Goal: Task Accomplishment & Management: Complete application form

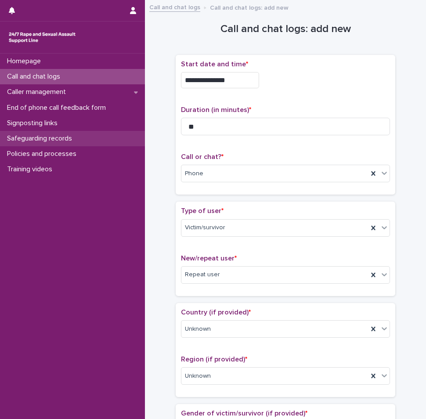
scroll to position [576, 0]
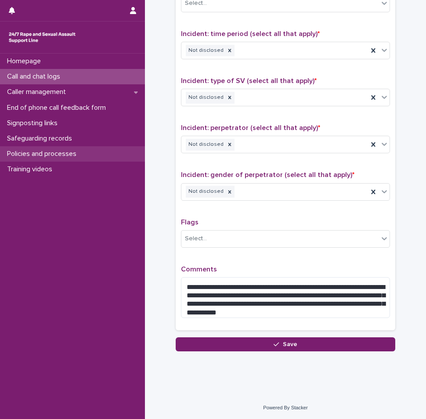
click at [46, 150] on p "Policies and processes" at bounding box center [44, 154] width 80 height 8
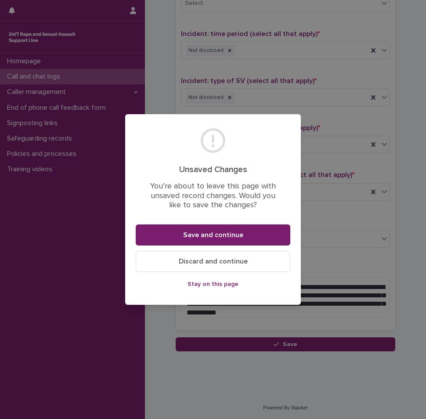
click at [204, 286] on span "Stay on this page" at bounding box center [213, 284] width 51 height 6
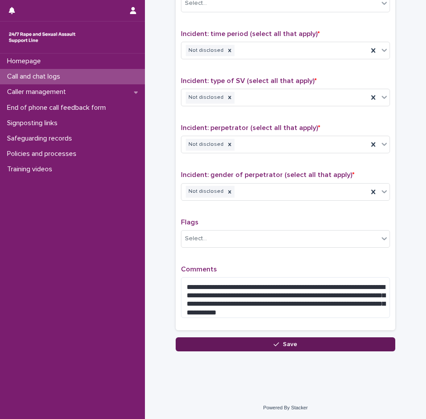
click at [284, 349] on button "Save" at bounding box center [286, 345] width 220 height 14
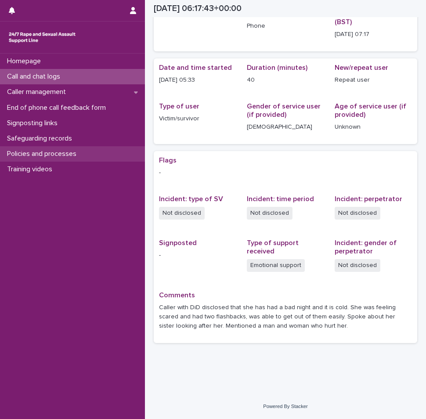
scroll to position [48, 0]
click at [56, 159] on div "Policies and processes" at bounding box center [72, 153] width 145 height 15
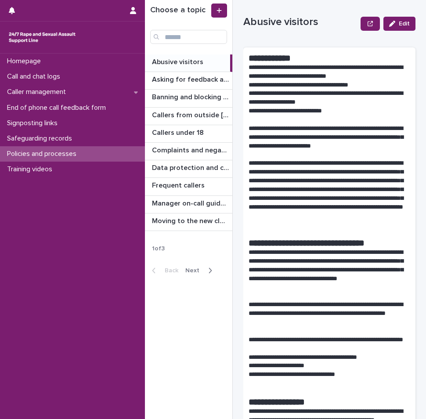
click at [209, 272] on icon "button" at bounding box center [210, 270] width 3 height 5
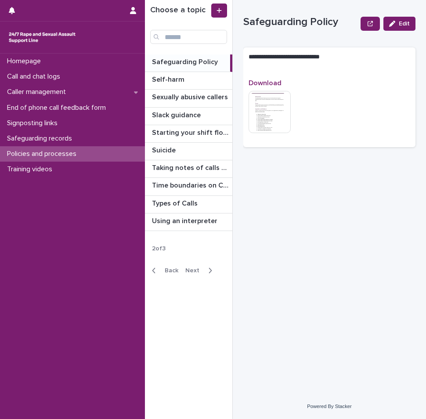
click at [208, 274] on icon "button" at bounding box center [210, 271] width 4 height 8
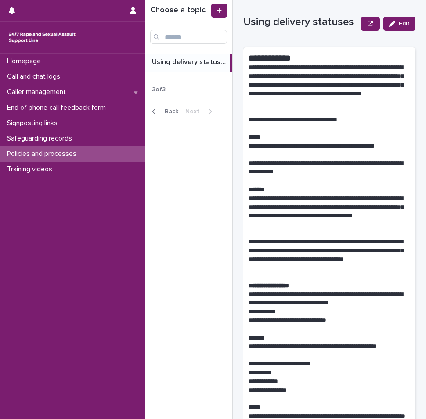
click at [152, 116] on div "Back Next" at bounding box center [182, 112] width 74 height 22
click at [152, 111] on icon "button" at bounding box center [154, 112] width 4 height 8
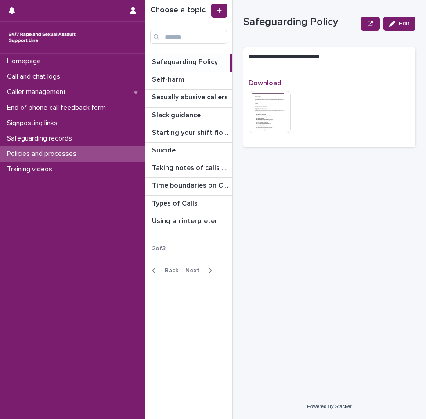
click at [152, 273] on icon "button" at bounding box center [154, 271] width 4 height 8
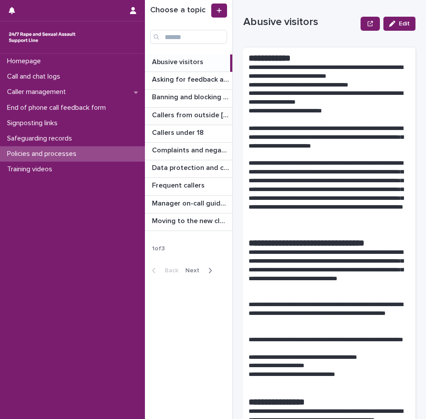
click at [189, 115] on p "Callers from outside [GEOGRAPHIC_DATA]" at bounding box center [191, 114] width 79 height 10
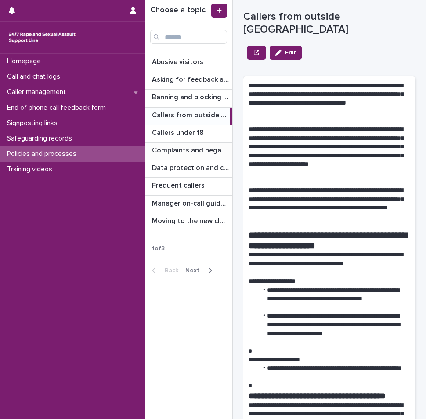
click at [179, 149] on p "Complaints and negative feedback" at bounding box center [191, 150] width 79 height 10
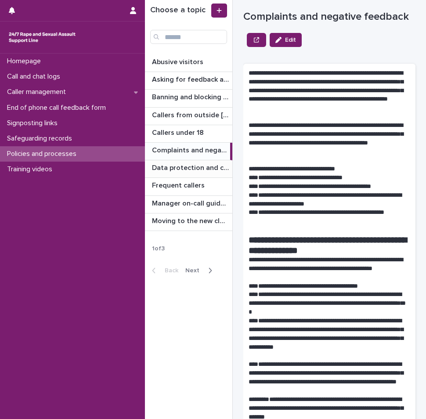
click at [185, 173] on div "Data protection and confidentiality guidance Data protection and confidentialit…" at bounding box center [188, 168] width 87 height 17
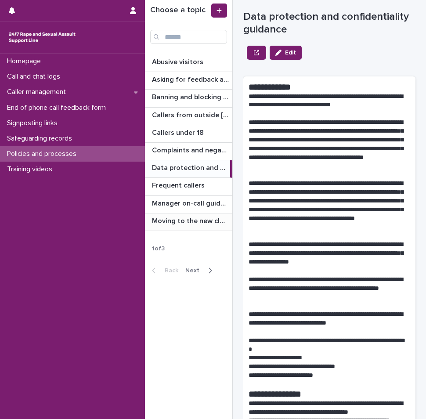
click at [190, 219] on p "Moving to the new cloud contact centre" at bounding box center [191, 220] width 79 height 10
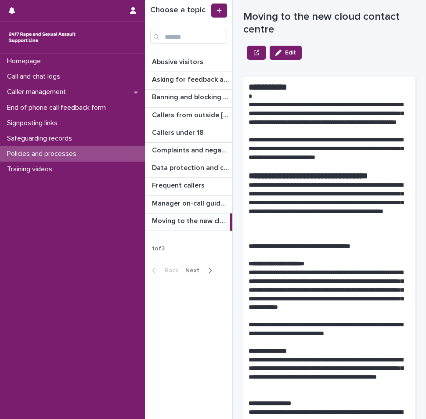
click at [208, 274] on icon "button" at bounding box center [210, 271] width 4 height 8
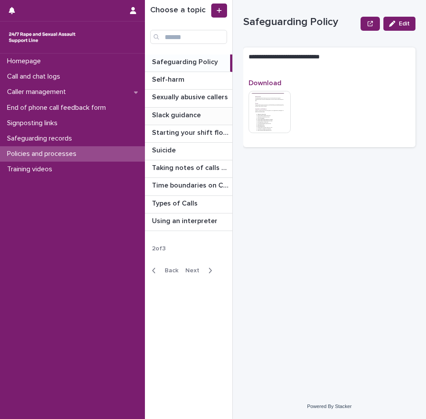
click at [182, 120] on div "Slack guidance Slack guidance" at bounding box center [188, 116] width 87 height 17
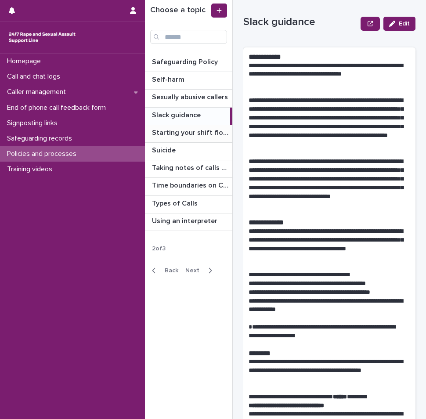
click at [192, 133] on p "Starting your shift flowchart" at bounding box center [191, 132] width 79 height 10
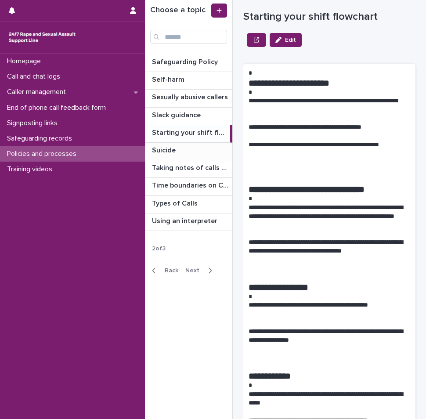
click at [187, 150] on p at bounding box center [190, 150] width 77 height 8
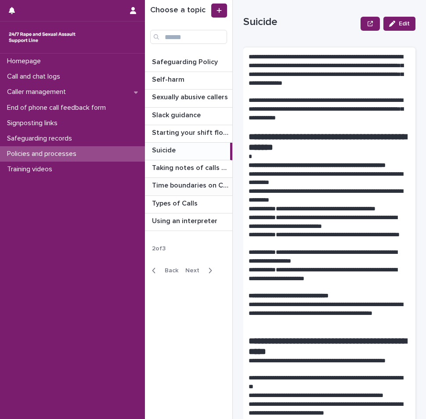
click at [185, 190] on p "Time boundaries on Calls and Chats" at bounding box center [191, 185] width 79 height 10
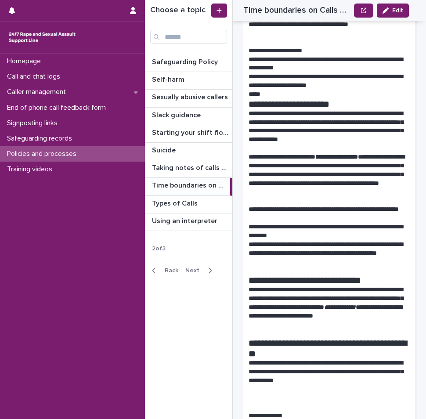
scroll to position [193, 0]
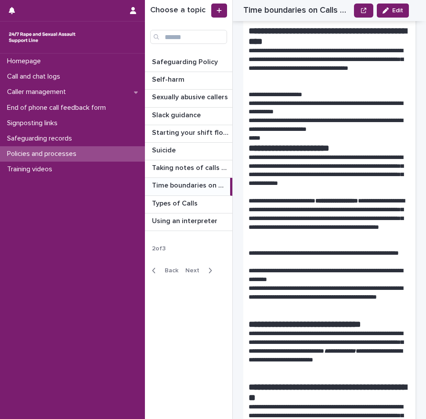
click at [211, 273] on icon "button" at bounding box center [210, 271] width 4 height 8
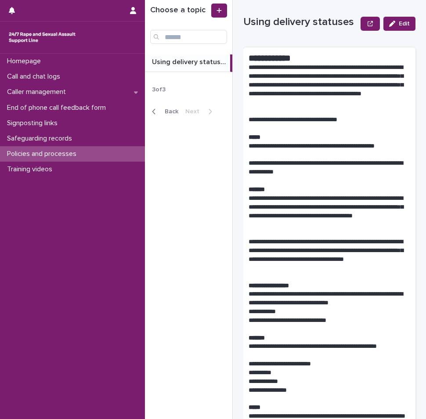
click at [188, 66] on p "Using delivery statuses" at bounding box center [190, 61] width 77 height 10
click at [154, 110] on icon "button" at bounding box center [154, 111] width 3 height 5
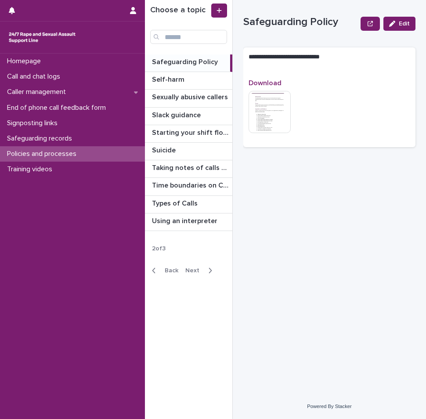
click at [153, 271] on icon "button" at bounding box center [154, 271] width 4 height 8
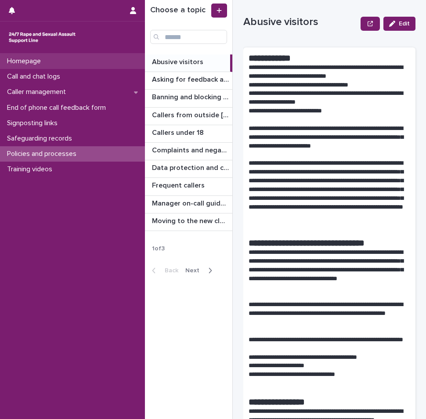
click at [58, 65] on div "Homepage" at bounding box center [72, 61] width 145 height 15
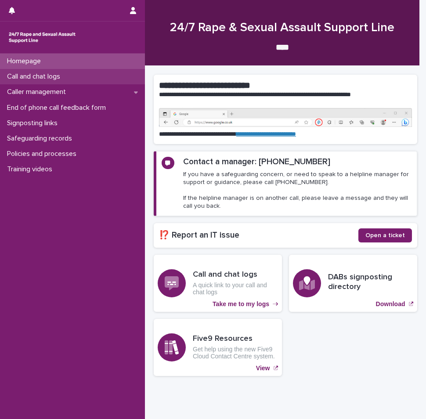
click at [60, 77] on p "Call and chat logs" at bounding box center [36, 77] width 64 height 8
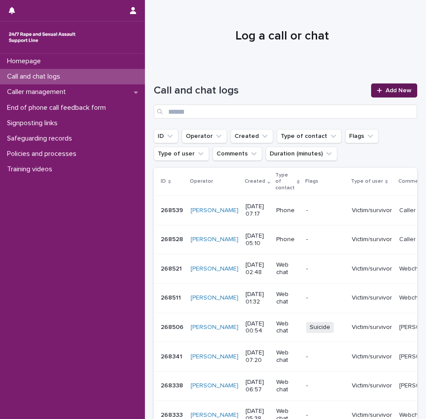
click at [394, 87] on link "Add New" at bounding box center [395, 91] width 46 height 14
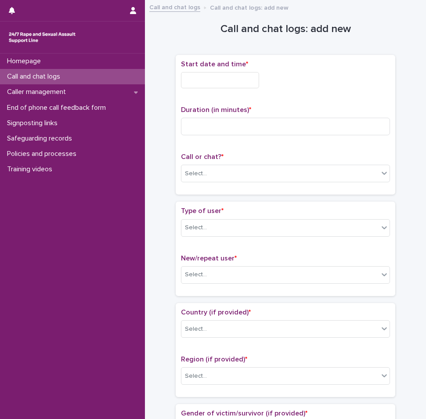
click at [218, 84] on input "text" at bounding box center [220, 80] width 78 height 16
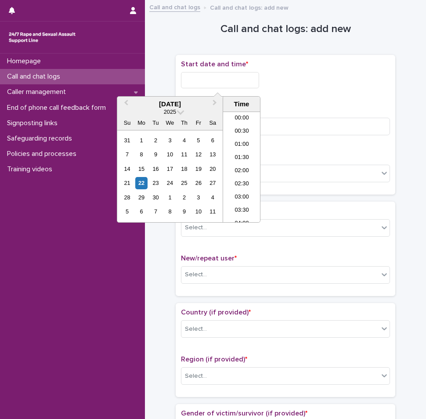
scroll to position [149, 0]
click at [241, 136] on li "06:30" at bounding box center [241, 140] width 37 height 13
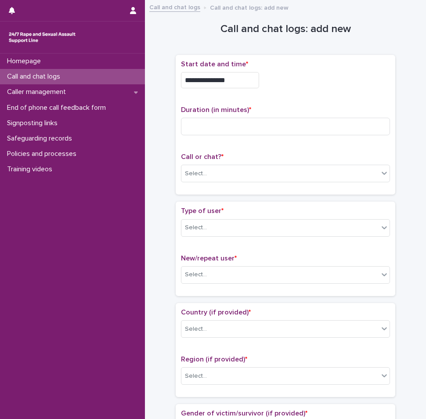
click at [231, 83] on input "**********" at bounding box center [220, 80] width 78 height 16
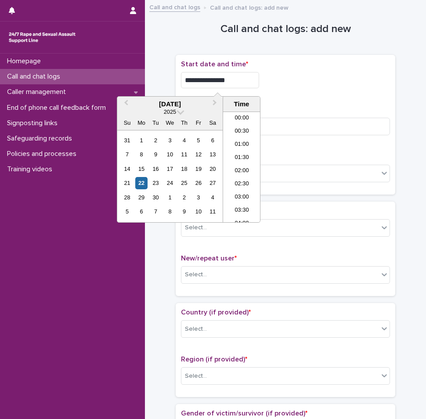
scroll to position [123, 0]
type input "**********"
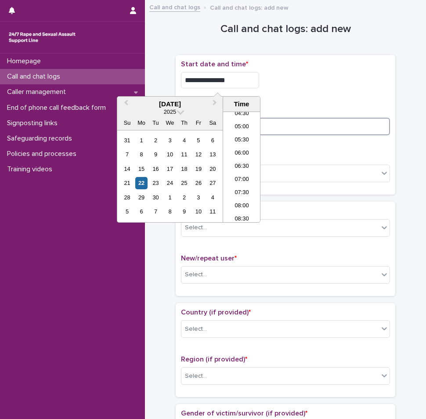
click at [308, 133] on input at bounding box center [285, 127] width 209 height 18
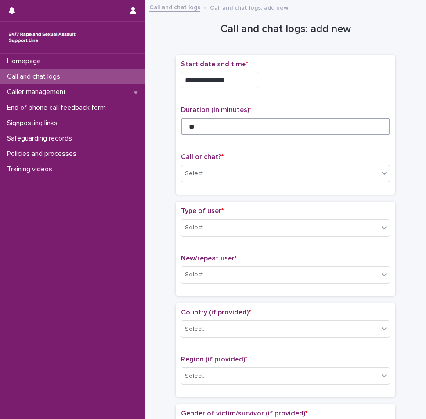
type input "**"
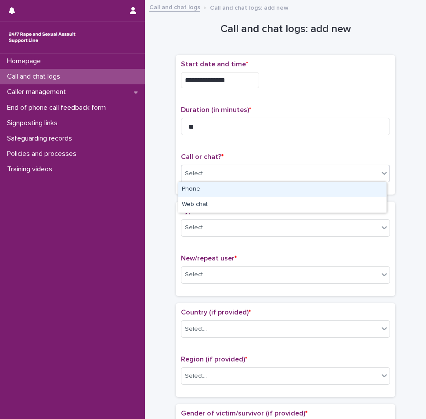
click at [227, 179] on div "Select..." at bounding box center [280, 174] width 197 height 15
click at [206, 187] on div "Phone" at bounding box center [283, 189] width 208 height 15
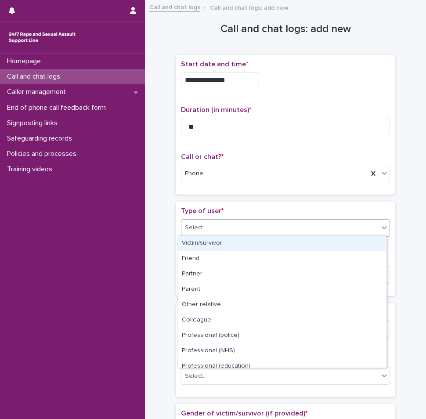
click at [207, 233] on div "Select..." at bounding box center [280, 228] width 197 height 15
click at [201, 242] on div "Victim/survivor" at bounding box center [283, 243] width 208 height 15
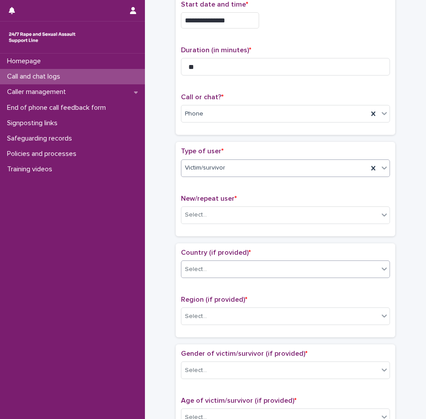
scroll to position [88, 0]
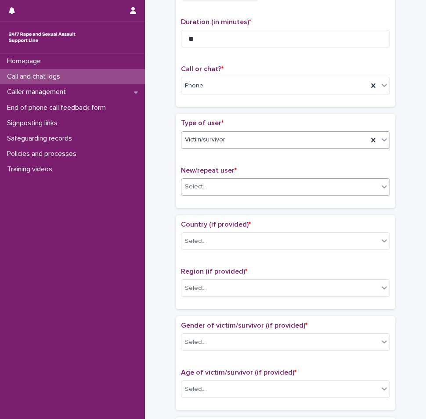
click at [312, 190] on div "Select..." at bounding box center [280, 187] width 197 height 15
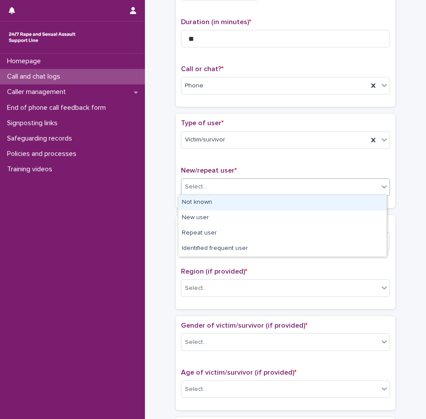
click at [290, 203] on div "Not known" at bounding box center [283, 202] width 208 height 15
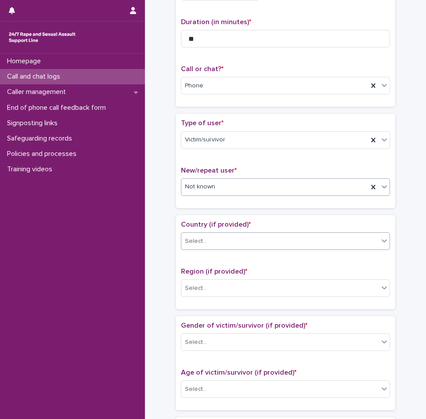
click at [277, 238] on div "Select..." at bounding box center [280, 241] width 197 height 15
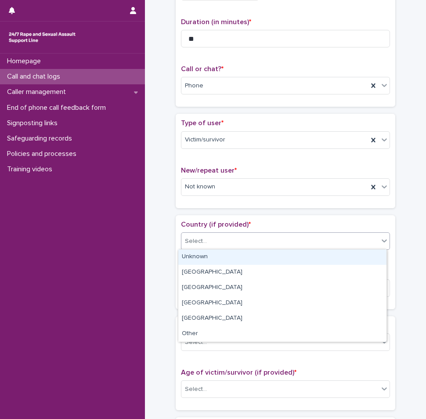
click at [242, 257] on div "Unknown" at bounding box center [283, 257] width 208 height 15
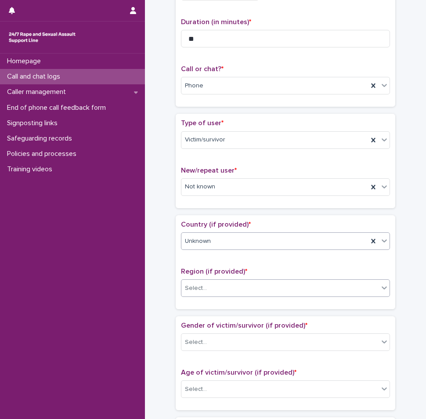
click at [244, 288] on div "Select..." at bounding box center [280, 288] width 197 height 15
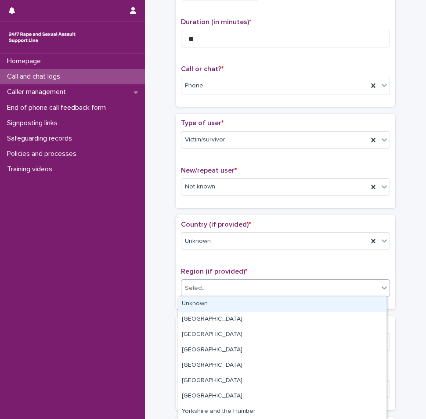
click at [219, 306] on div "Unknown" at bounding box center [283, 304] width 208 height 15
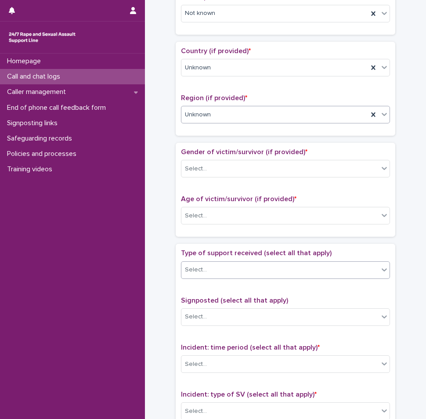
scroll to position [264, 0]
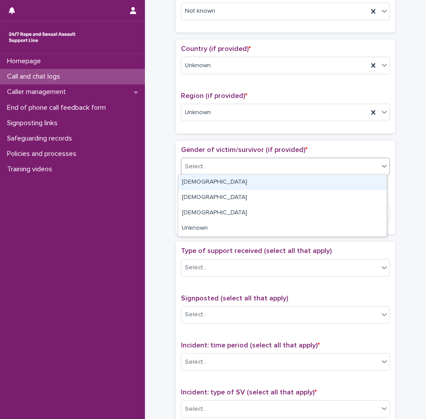
click at [241, 162] on div "Select..." at bounding box center [280, 167] width 197 height 15
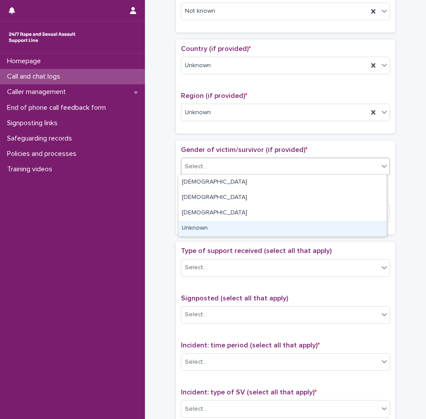
click at [209, 229] on div "Unknown" at bounding box center [283, 228] width 208 height 15
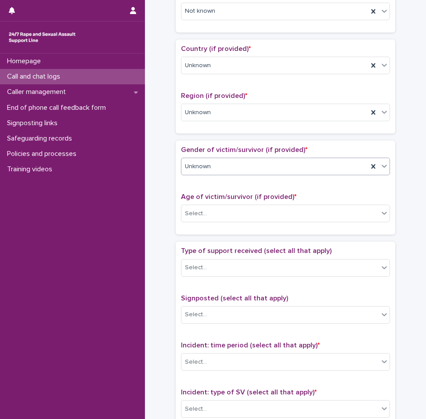
click at [236, 166] on div "Unknown" at bounding box center [275, 167] width 187 height 15
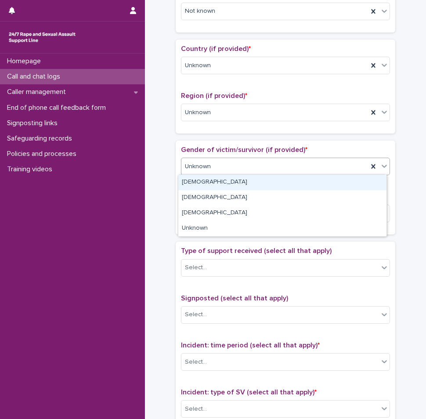
click at [222, 183] on div "[DEMOGRAPHIC_DATA]" at bounding box center [283, 182] width 208 height 15
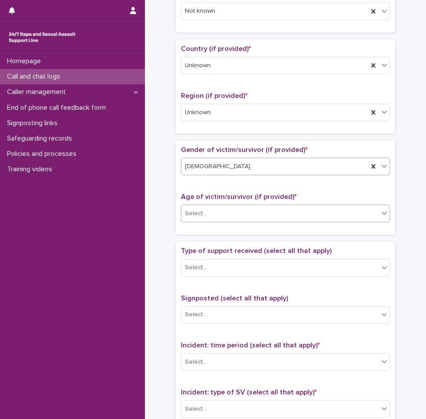
click at [221, 217] on div "Select..." at bounding box center [280, 214] width 197 height 15
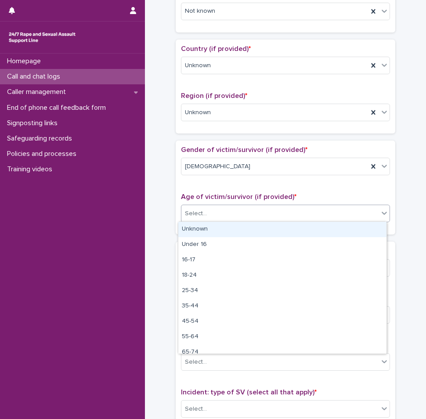
click at [210, 228] on div "Unknown" at bounding box center [283, 229] width 208 height 15
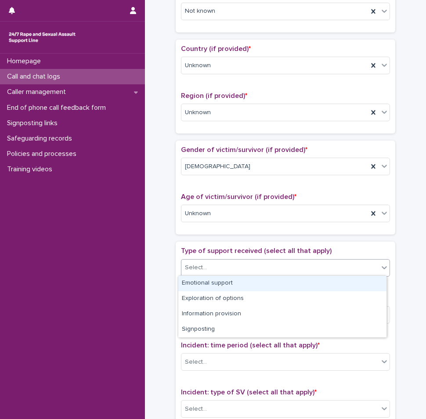
click at [219, 265] on div "Select..." at bounding box center [280, 268] width 197 height 15
click at [210, 282] on div "Emotional support" at bounding box center [283, 283] width 208 height 15
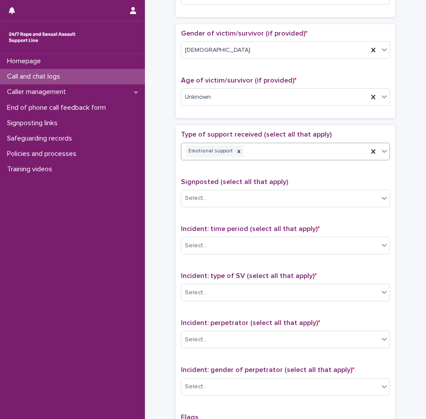
scroll to position [396, 0]
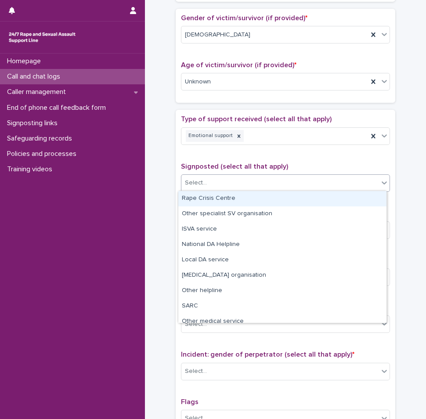
click at [222, 189] on div "Select..." at bounding box center [280, 183] width 197 height 15
click at [235, 165] on span "Signposted (select all that apply)" at bounding box center [234, 166] width 107 height 7
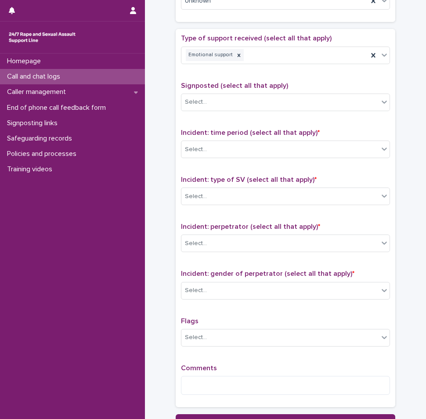
scroll to position [484, 0]
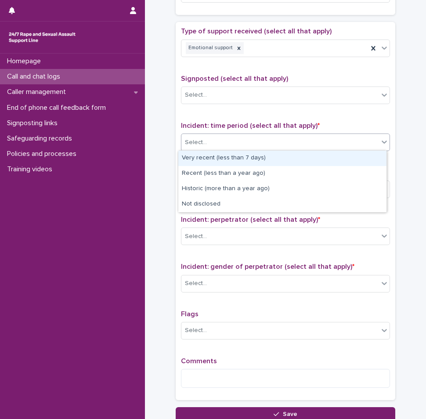
click at [239, 142] on div "Select..." at bounding box center [280, 142] width 197 height 15
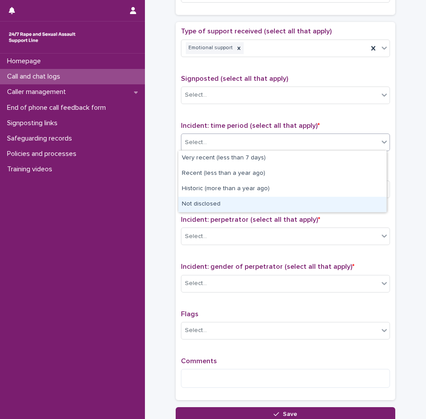
click at [215, 202] on div "Not disclosed" at bounding box center [283, 204] width 208 height 15
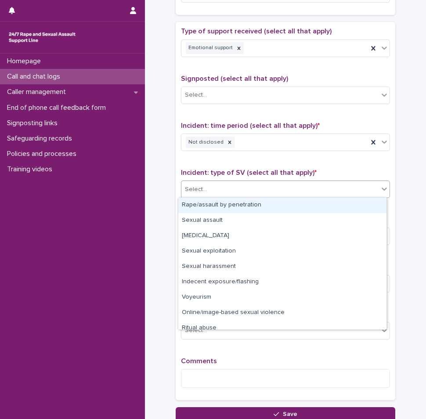
click at [211, 192] on div "Select..." at bounding box center [280, 189] width 197 height 15
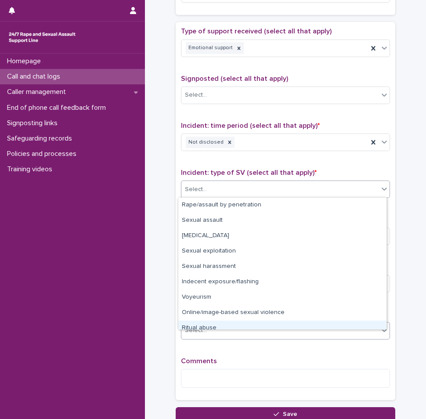
scroll to position [22, 0]
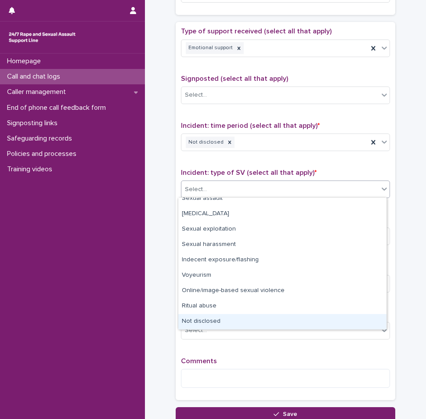
click at [212, 319] on div "Not disclosed" at bounding box center [283, 321] width 208 height 15
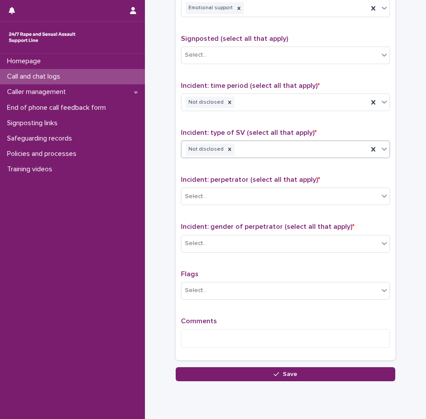
scroll to position [554, 0]
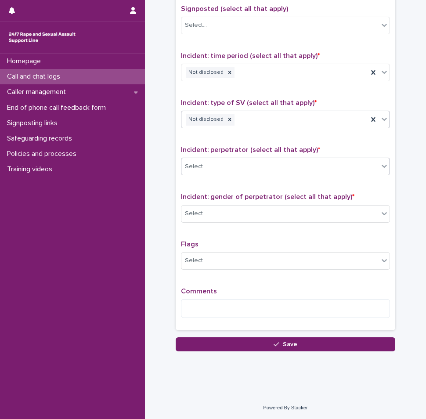
click at [203, 167] on div "Select..." at bounding box center [280, 167] width 197 height 15
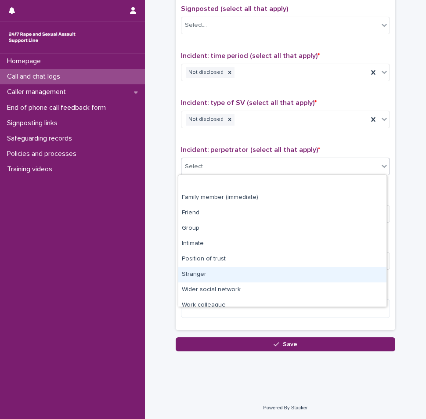
scroll to position [37, 0]
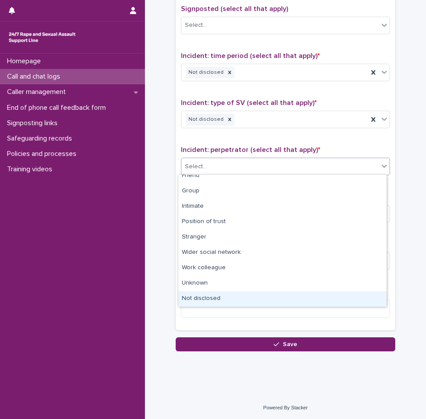
click at [201, 298] on div "Not disclosed" at bounding box center [283, 299] width 208 height 15
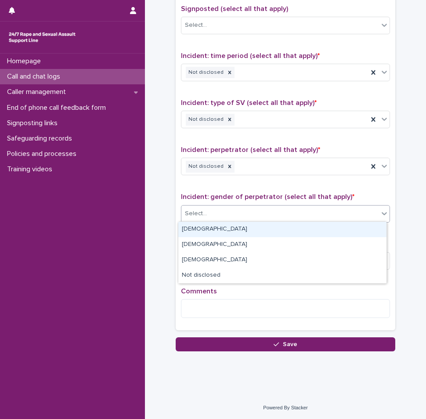
click at [216, 214] on div "Select..." at bounding box center [280, 214] width 197 height 15
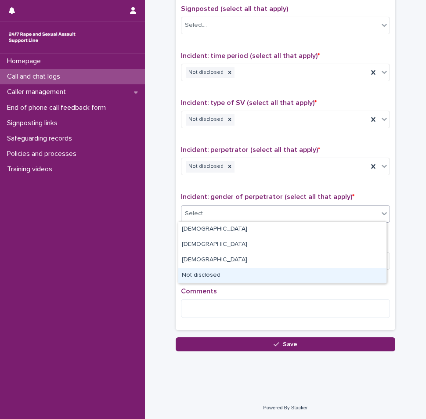
drag, startPoint x: 200, startPoint y: 268, endPoint x: 197, endPoint y: 277, distance: 9.6
click at [197, 277] on div "Not disclosed" at bounding box center [283, 275] width 208 height 15
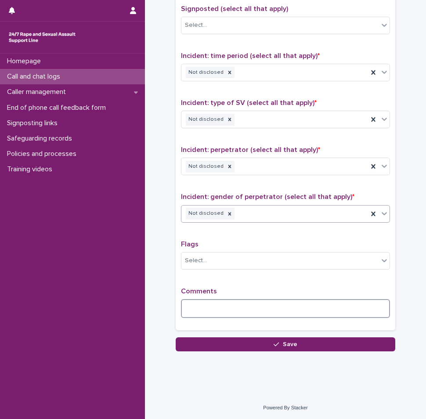
click at [202, 310] on textarea at bounding box center [285, 308] width 209 height 19
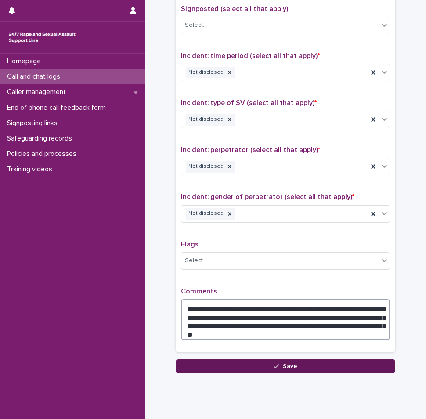
type textarea "**********"
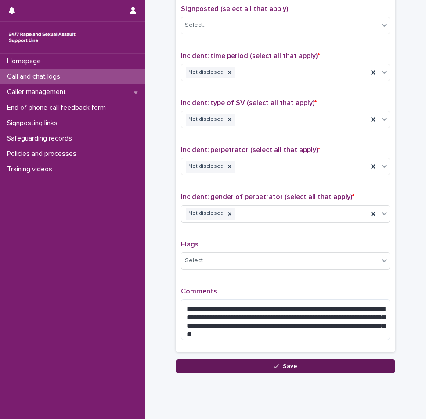
click at [326, 367] on button "Save" at bounding box center [286, 367] width 220 height 14
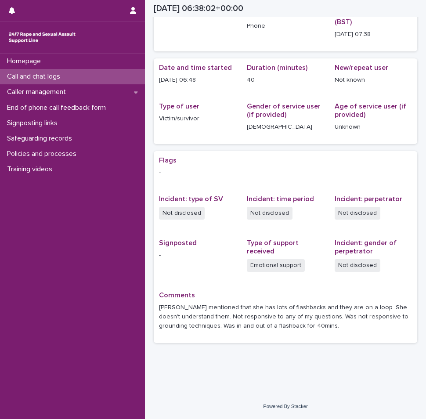
scroll to position [48, 0]
click at [83, 74] on div "Call and chat logs" at bounding box center [72, 76] width 145 height 15
